Goal: Information Seeking & Learning: Learn about a topic

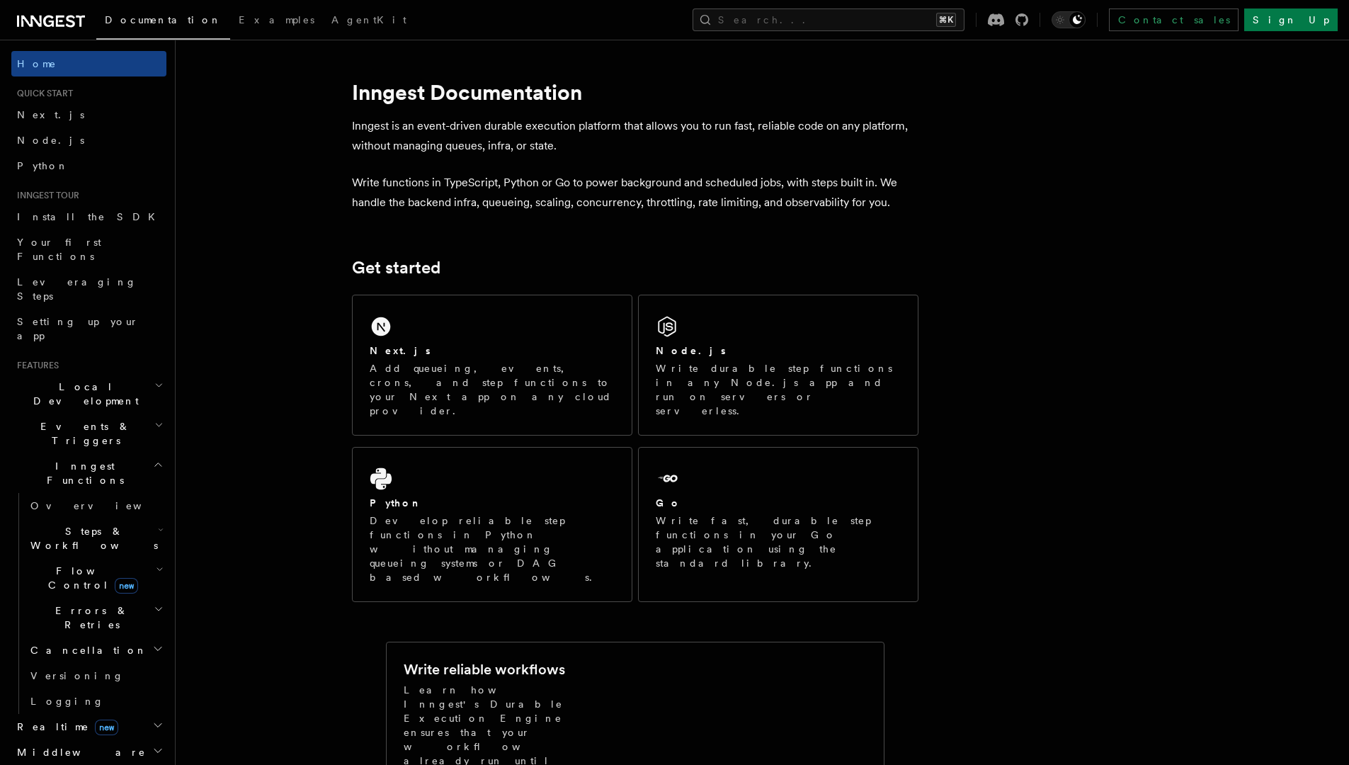
click at [506, 210] on p "Write functions in TypeScript, Python or Go to power background and scheduled j…" at bounding box center [635, 193] width 566 height 40
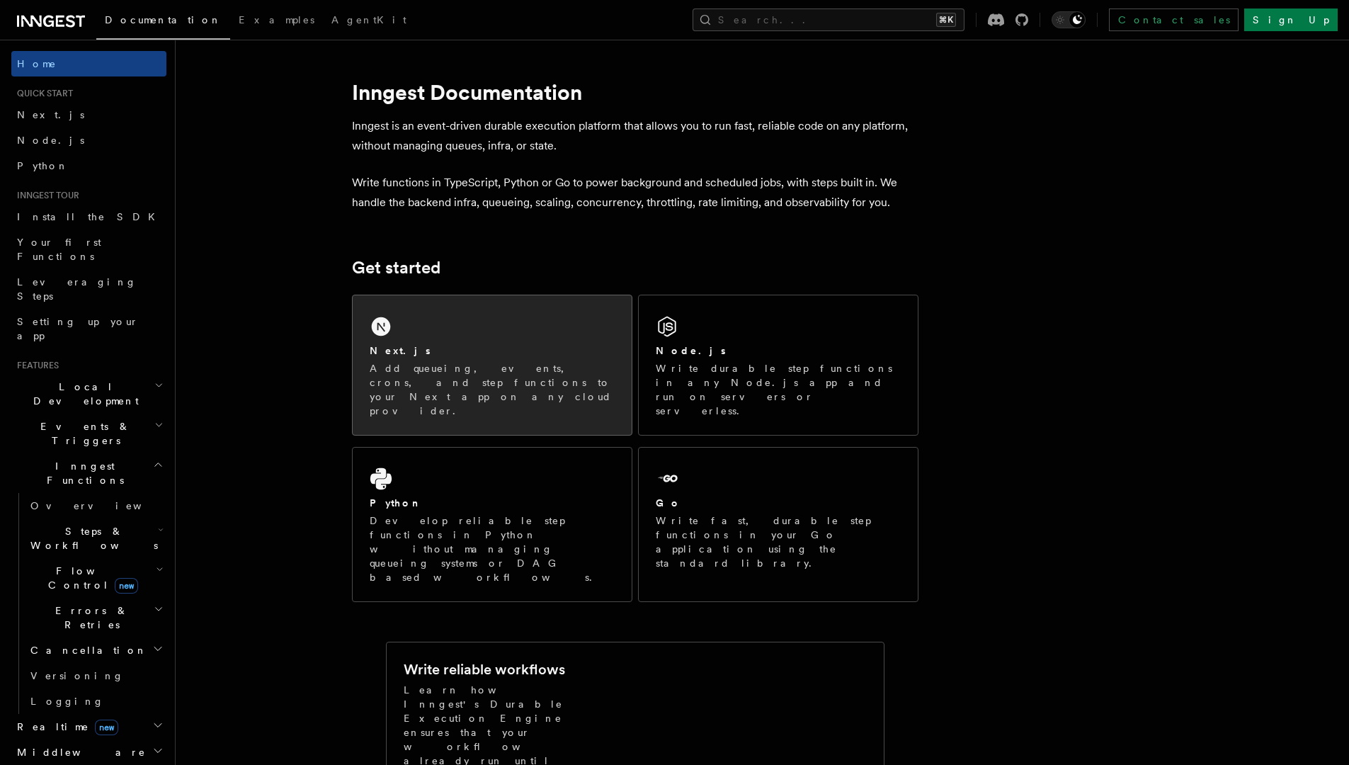
click at [459, 334] on div "Next.js Add queueing, events, crons, and step functions to your Next app on any…" at bounding box center [492, 364] width 279 height 139
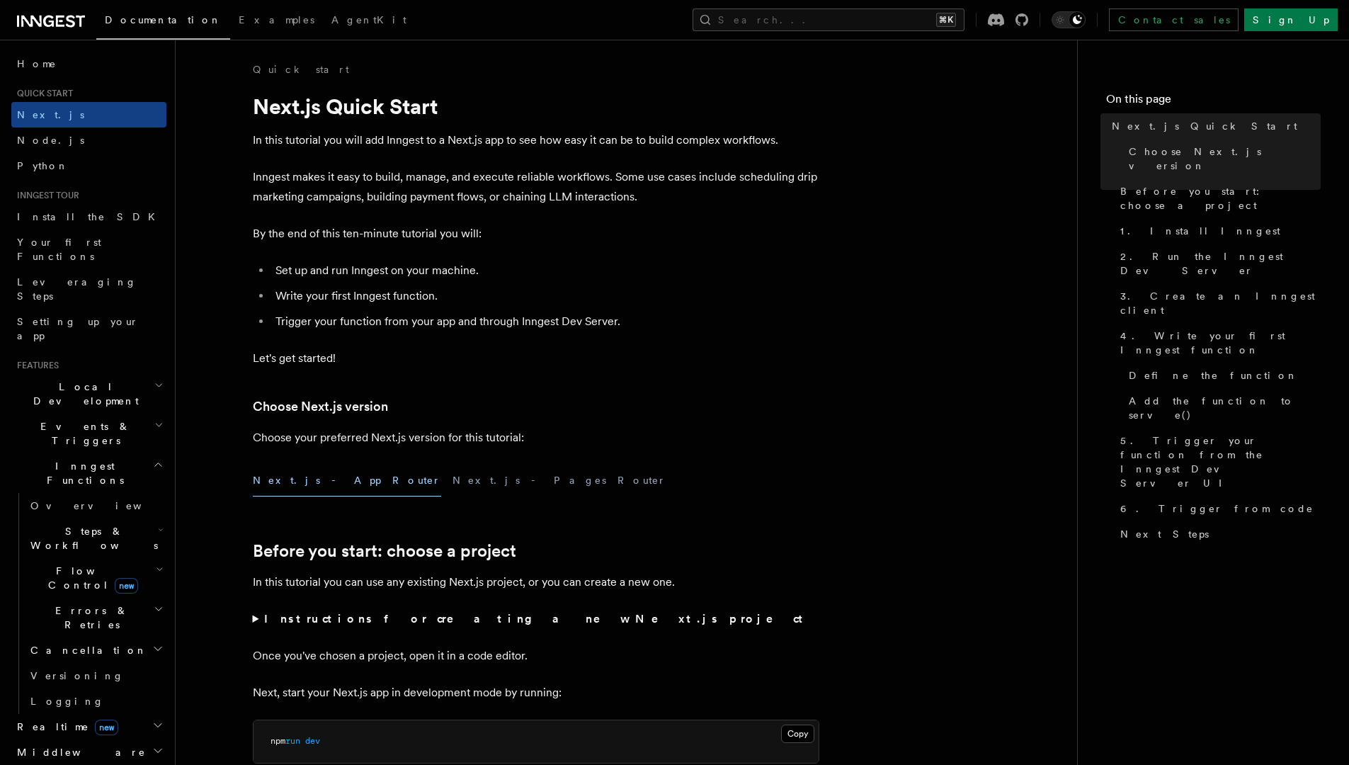
click at [473, 203] on p "Inngest makes it easy to build, manage, and execute reliable workflows. Some us…" at bounding box center [536, 187] width 566 height 40
click at [800, 138] on p "In this tutorial you will add Inngest to a Next.js app to see how easy it can b…" at bounding box center [536, 140] width 566 height 20
